Goal: Information Seeking & Learning: Learn about a topic

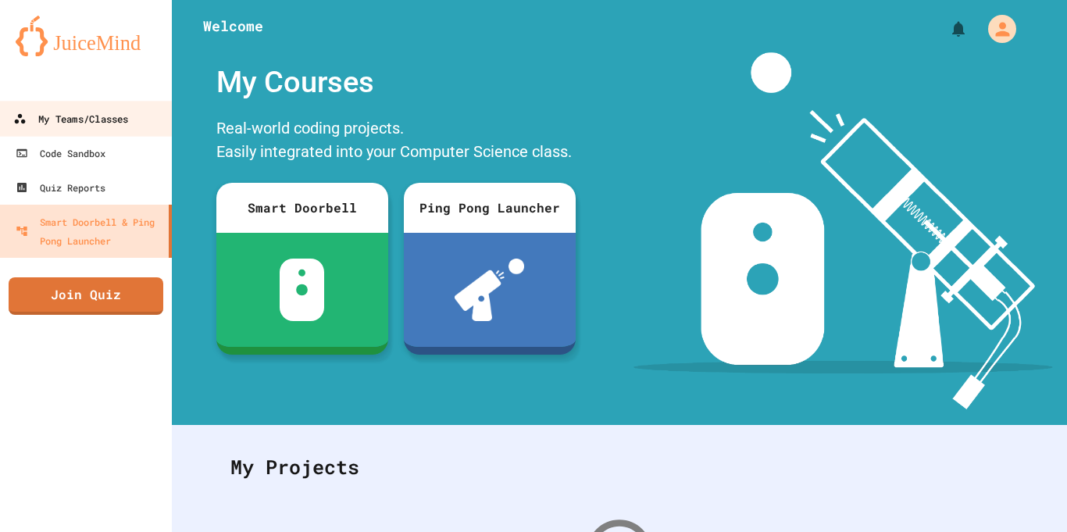
click at [76, 128] on link "My Teams/Classes" at bounding box center [86, 118] width 177 height 35
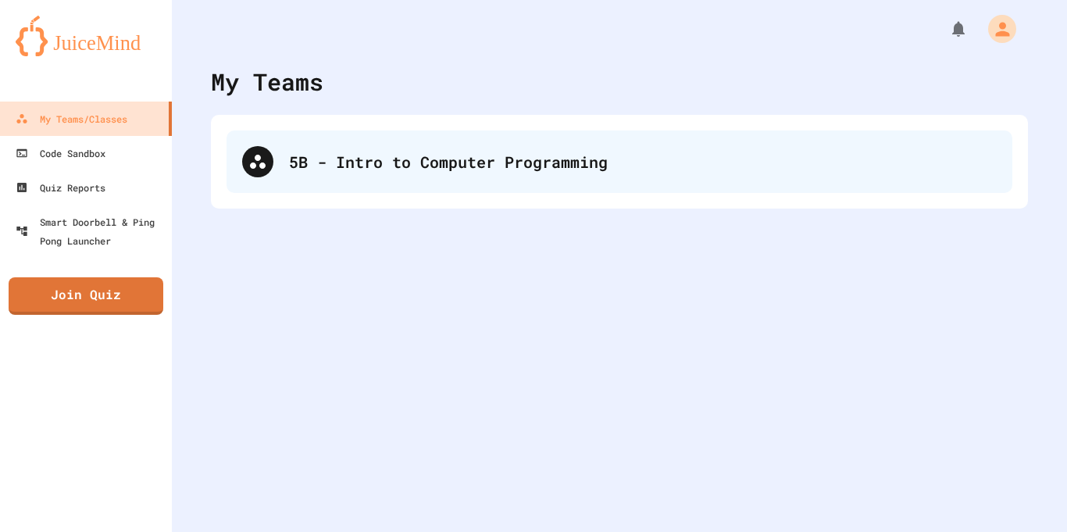
click at [379, 191] on div "5B - Intro to Computer Programming" at bounding box center [620, 161] width 786 height 63
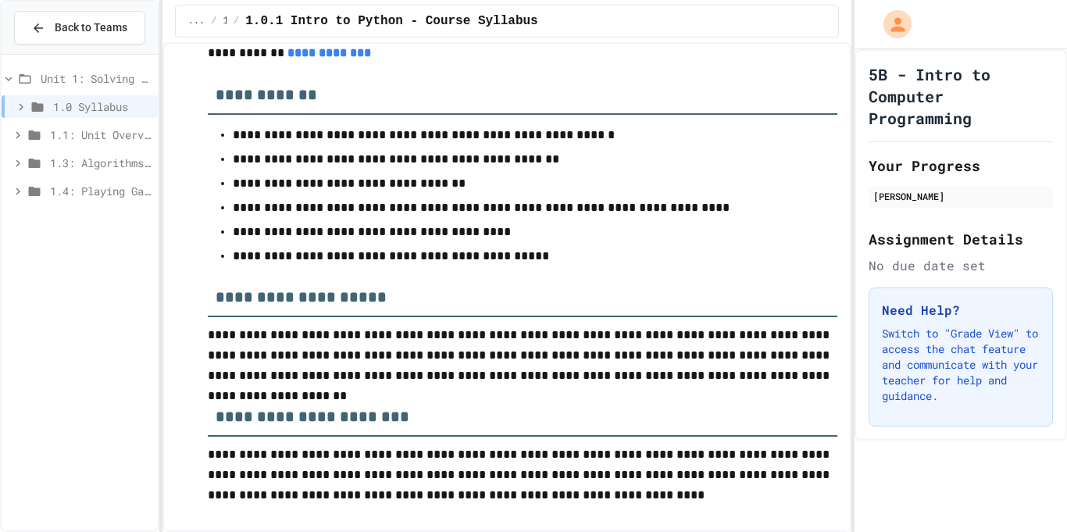
scroll to position [428, 0]
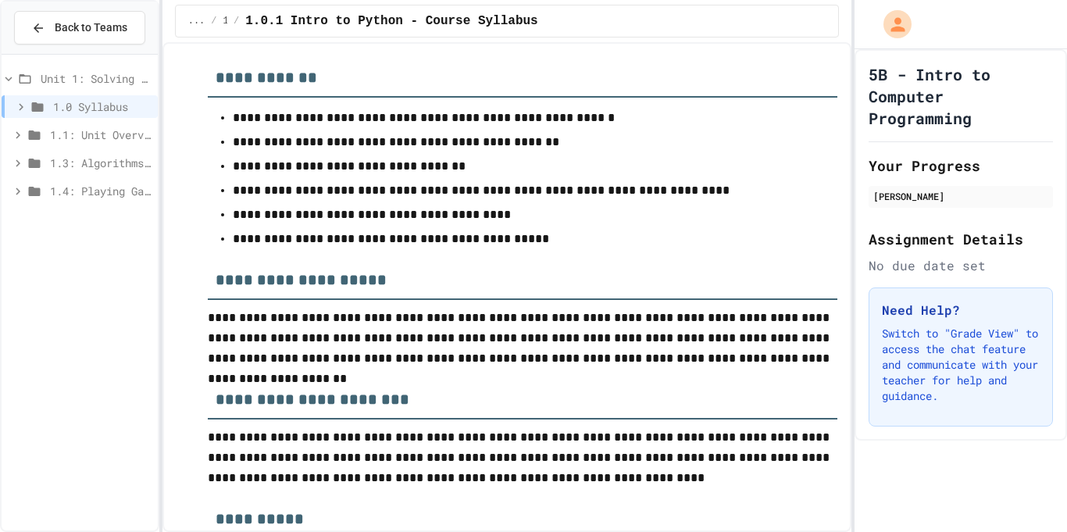
click at [20, 184] on icon at bounding box center [18, 191] width 14 height 14
click at [50, 215] on icon at bounding box center [42, 220] width 19 height 14
